Goal: Task Accomplishment & Management: Complete application form

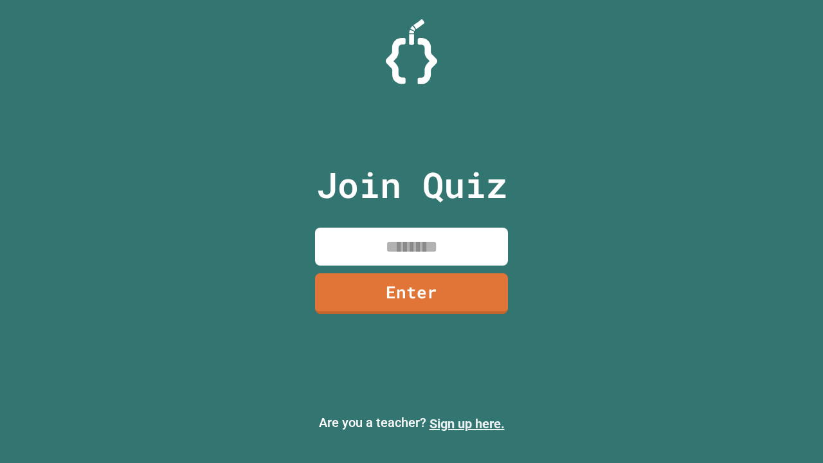
click at [467, 423] on link "Sign up here." at bounding box center [466, 423] width 75 height 15
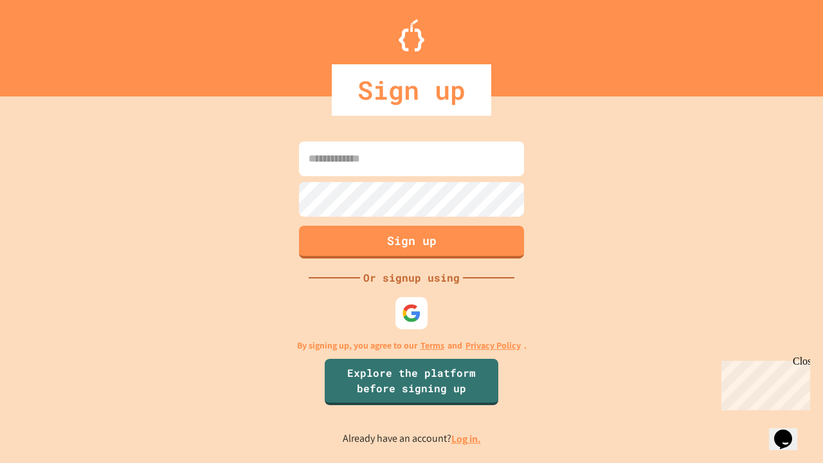
click at [467, 438] on link "Log in." at bounding box center [466, 438] width 30 height 13
